Goal: Ask a question

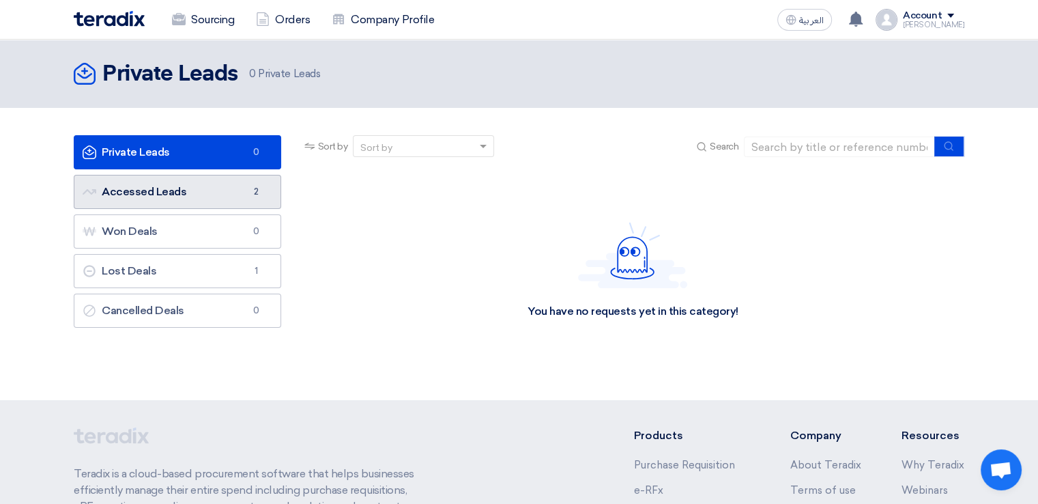
scroll to position [914, 0]
click at [221, 199] on link "Accessed Leads Accessed Leads 2" at bounding box center [177, 192] width 207 height 34
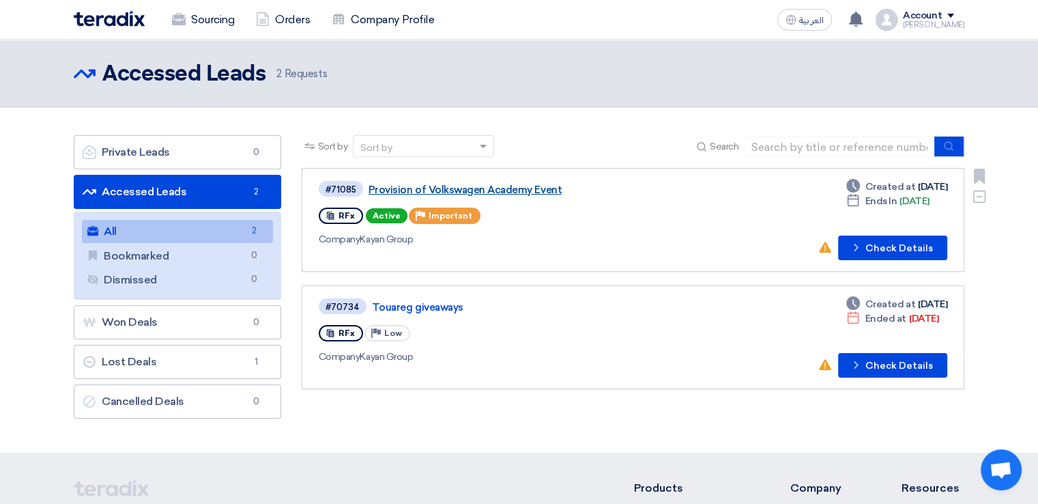
click at [458, 188] on link "Provision of Volkswagen Academy Event" at bounding box center [539, 190] width 341 height 12
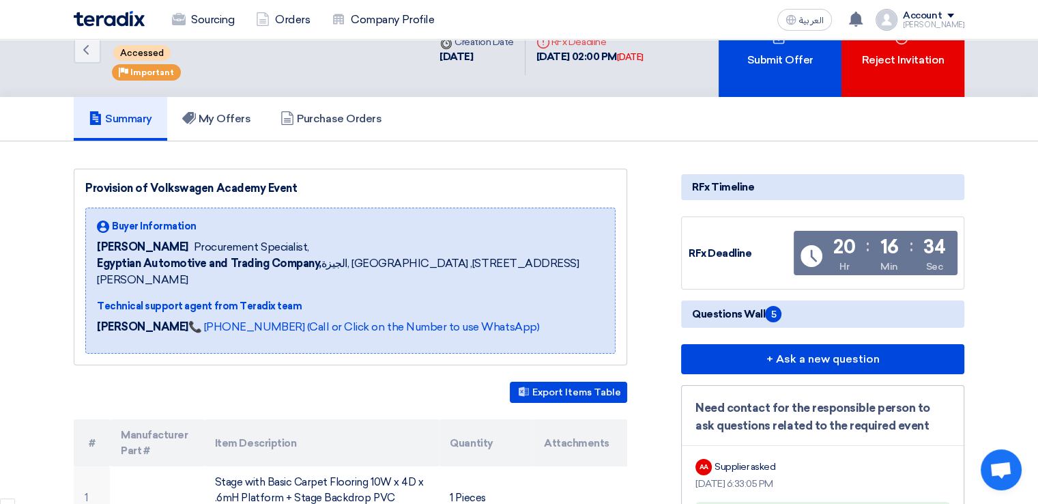
scroll to position [174, 0]
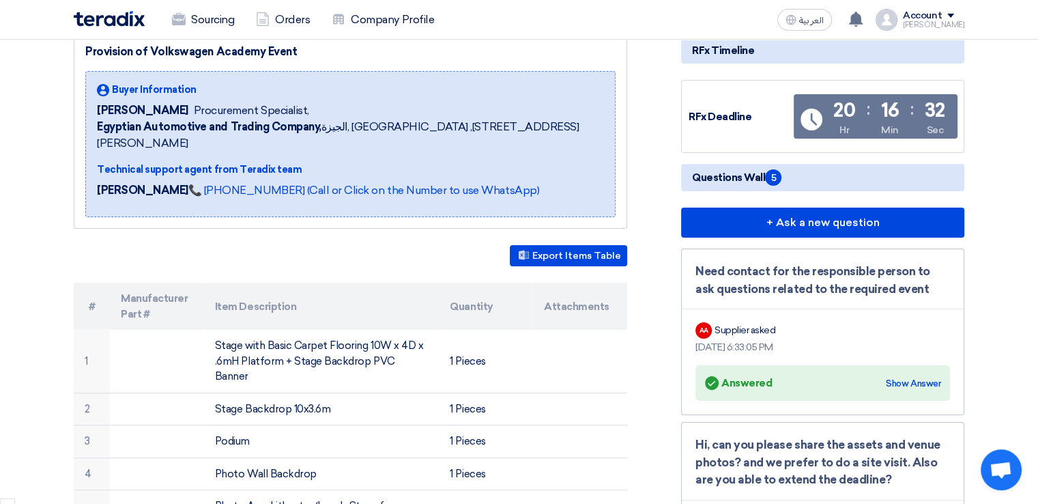
click at [748, 181] on span "Questions Wall 5" at bounding box center [736, 177] width 89 height 16
type textarea "Wall"
click at [748, 181] on span "Questions Wall 5" at bounding box center [736, 177] width 89 height 16
click at [796, 175] on h5 "Questions Wall 5" at bounding box center [822, 177] width 283 height 27
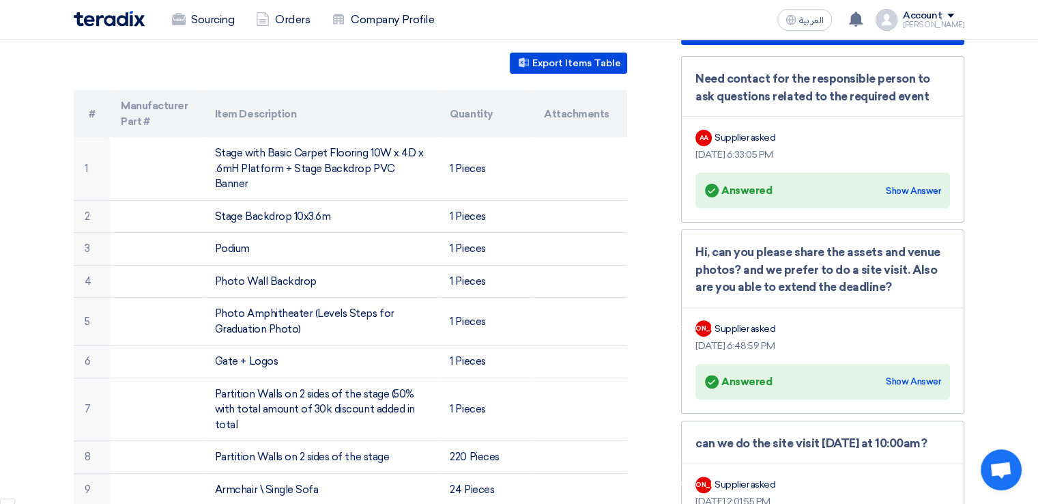
scroll to position [369, 0]
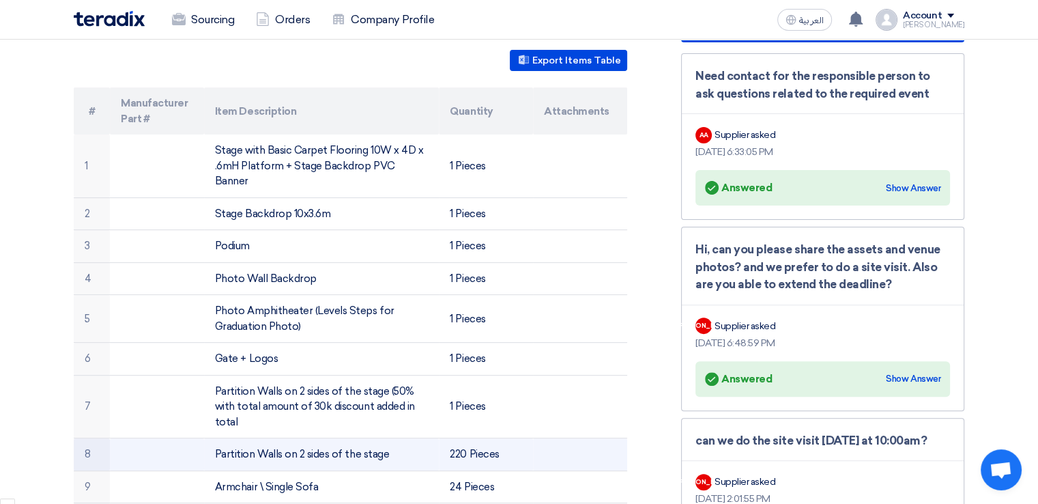
drag, startPoint x: 212, startPoint y: 421, endPoint x: 384, endPoint y: 422, distance: 172.0
click at [384, 438] on td "Partition Walls on 2 sides of the stage" at bounding box center [321, 454] width 235 height 33
copy td "Partition Walls on 2 sides of the stage"
